Goal: Communication & Community: Connect with others

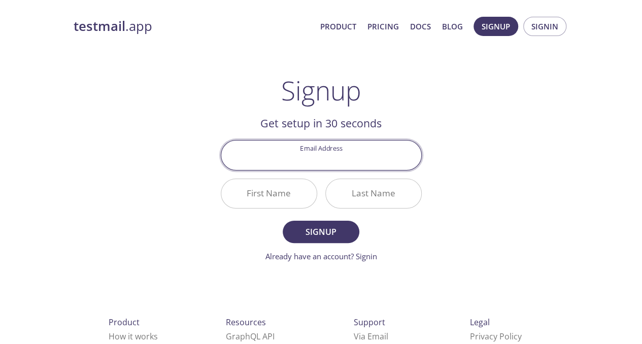
click at [358, 163] on input "Email Address" at bounding box center [321, 155] width 200 height 29
type input "[EMAIL_ADDRESS][DOMAIN_NAME]"
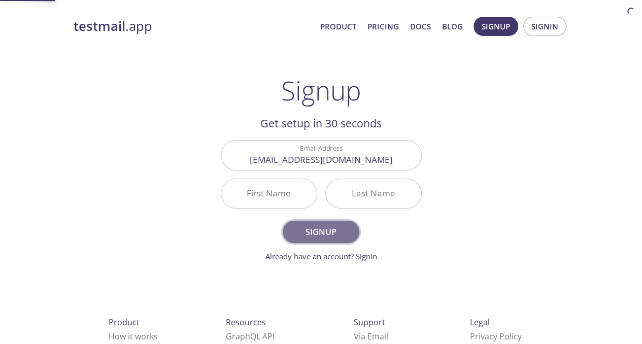
click at [329, 221] on button "Signup" at bounding box center [321, 232] width 76 height 22
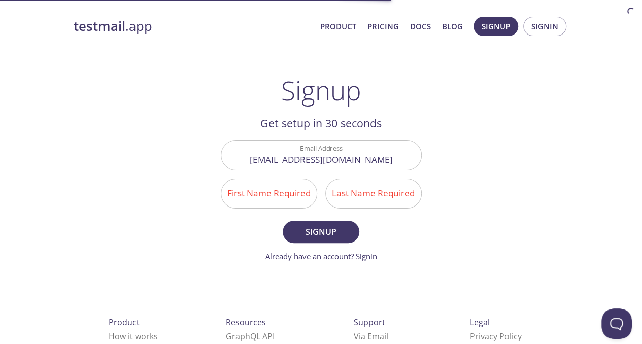
click at [291, 199] on input "First Name Required" at bounding box center [268, 193] width 95 height 29
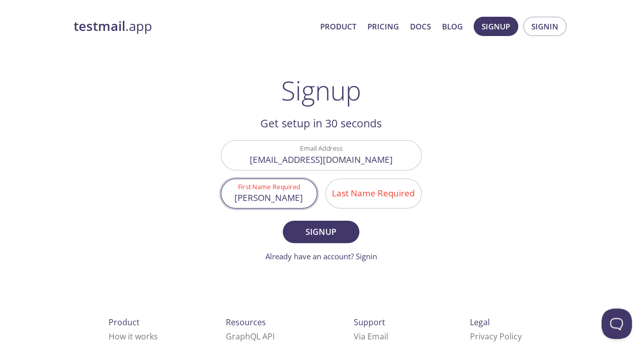
type input "[PERSON_NAME]"
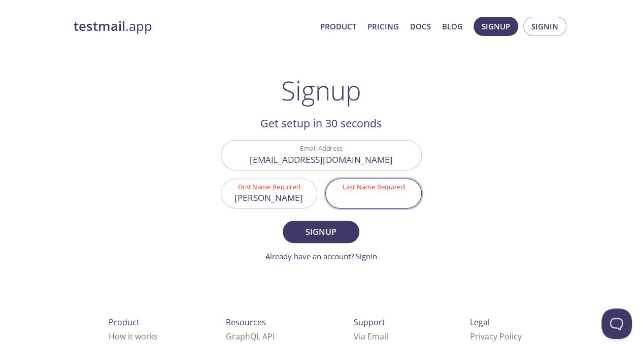
click at [382, 188] on input "Last Name Required" at bounding box center [373, 193] width 95 height 29
type input "[PERSON_NAME]"
click at [319, 235] on span "Signup" at bounding box center [321, 232] width 54 height 14
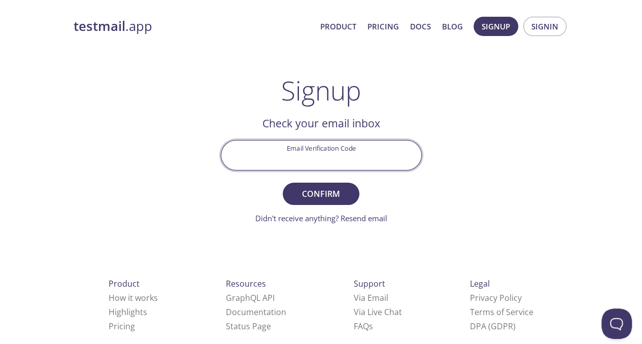
click at [321, 152] on input "Email Verification Code" at bounding box center [321, 155] width 200 height 29
paste input "BZ7R41X"
type input "BZ7R41X"
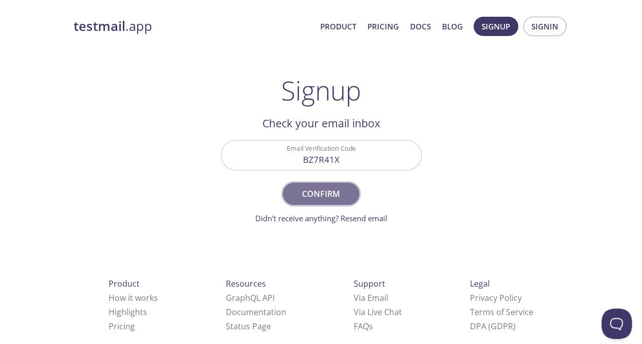
click at [320, 191] on span "Confirm" at bounding box center [321, 194] width 54 height 14
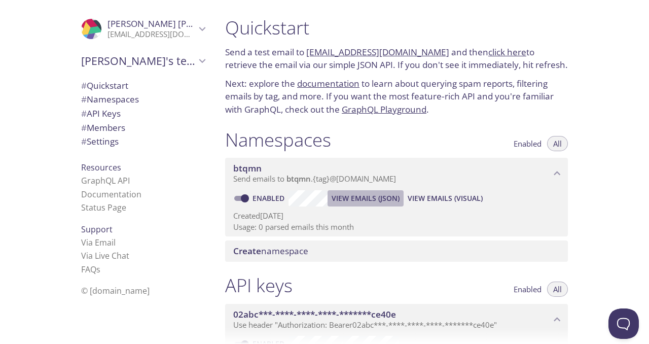
click at [350, 197] on span "View Emails (JSON)" at bounding box center [366, 198] width 68 height 12
click at [428, 204] on button "View Emails (Visual)" at bounding box center [445, 198] width 83 height 16
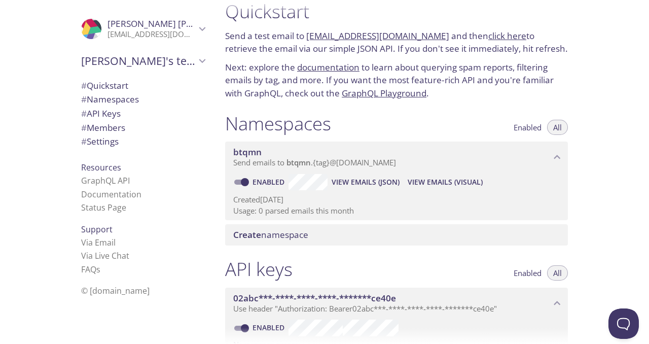
scroll to position [17, 0]
click at [415, 178] on span "View Emails (Visual)" at bounding box center [445, 182] width 75 height 12
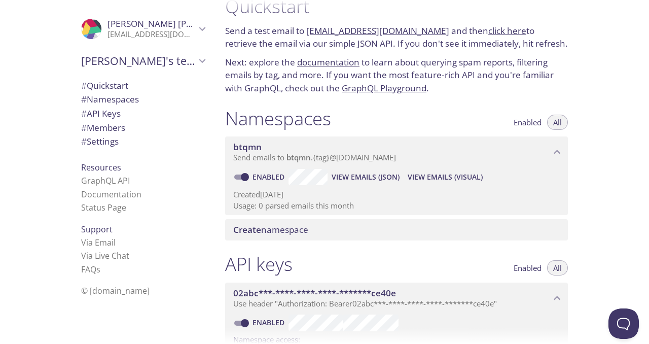
scroll to position [21, 0]
click at [437, 177] on span "View Emails (Visual)" at bounding box center [445, 178] width 75 height 12
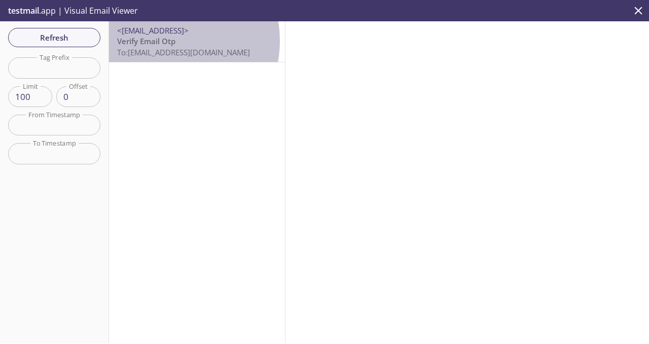
click at [160, 41] on span "Verify Email Otp" at bounding box center [146, 41] width 58 height 10
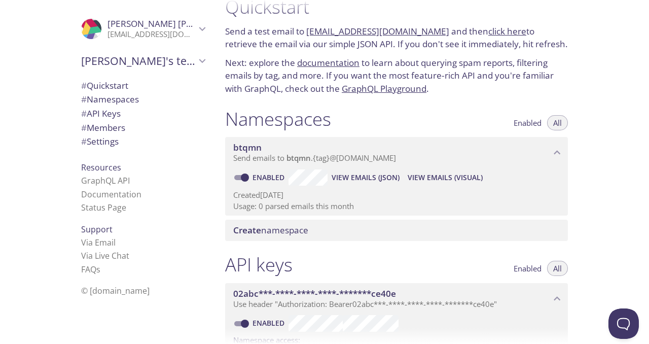
scroll to position [83, 0]
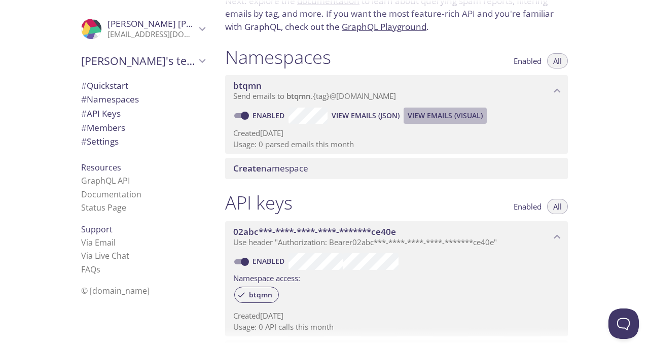
click at [432, 112] on span "View Emails (Visual)" at bounding box center [445, 116] width 75 height 12
click at [373, 115] on span "View Emails (JSON)" at bounding box center [366, 116] width 68 height 12
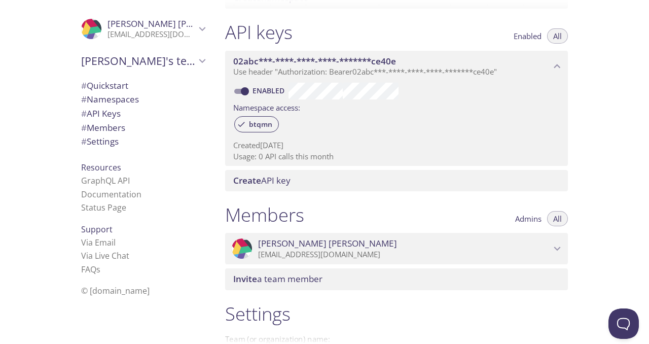
scroll to position [281, 0]
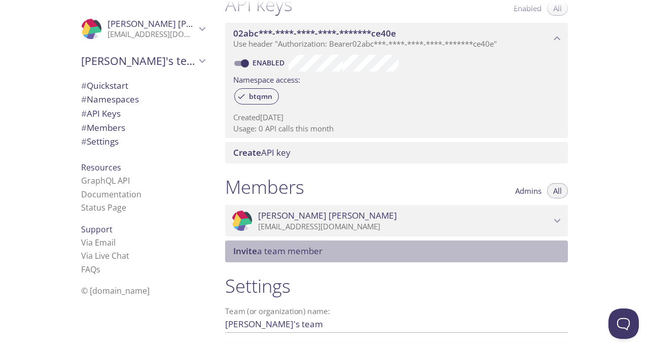
click at [320, 250] on span "Invite a team member" at bounding box center [277, 251] width 89 height 12
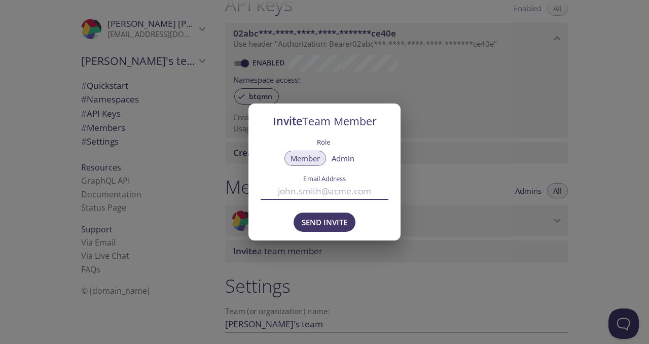
click at [326, 189] on input "Email Address" at bounding box center [325, 191] width 128 height 17
click at [350, 158] on span "Admin" at bounding box center [343, 158] width 23 height 0
click at [312, 192] on input "Email Address" at bounding box center [325, 191] width 128 height 17
paste input "[EMAIL_ADDRESS]"
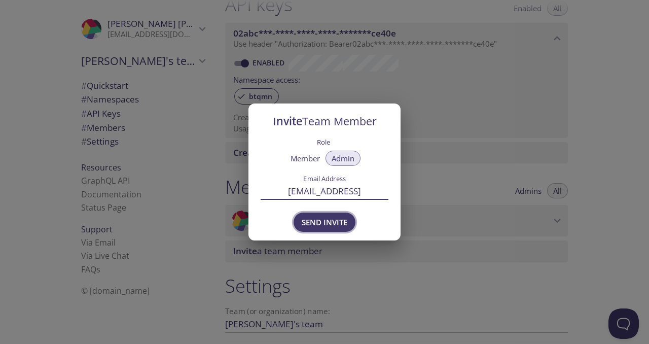
type input "[EMAIL_ADDRESS]"
click at [331, 226] on span "Send Invite" at bounding box center [325, 222] width 46 height 13
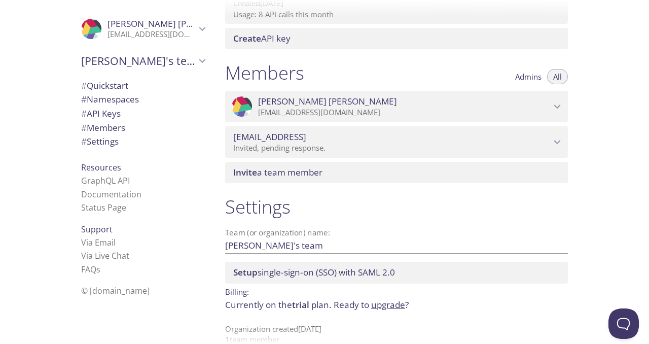
scroll to position [413, 0]
